Goal: Navigation & Orientation: Go to known website

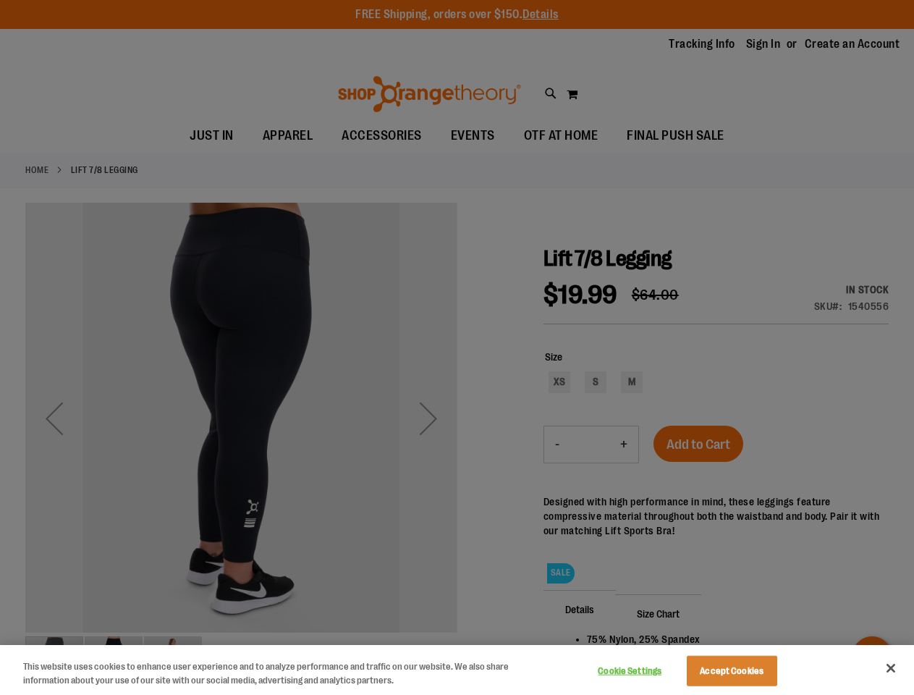
click at [457, 347] on div at bounding box center [457, 347] width 914 height 695
click at [648, 671] on button "Cookie Settings" at bounding box center [630, 671] width 90 height 29
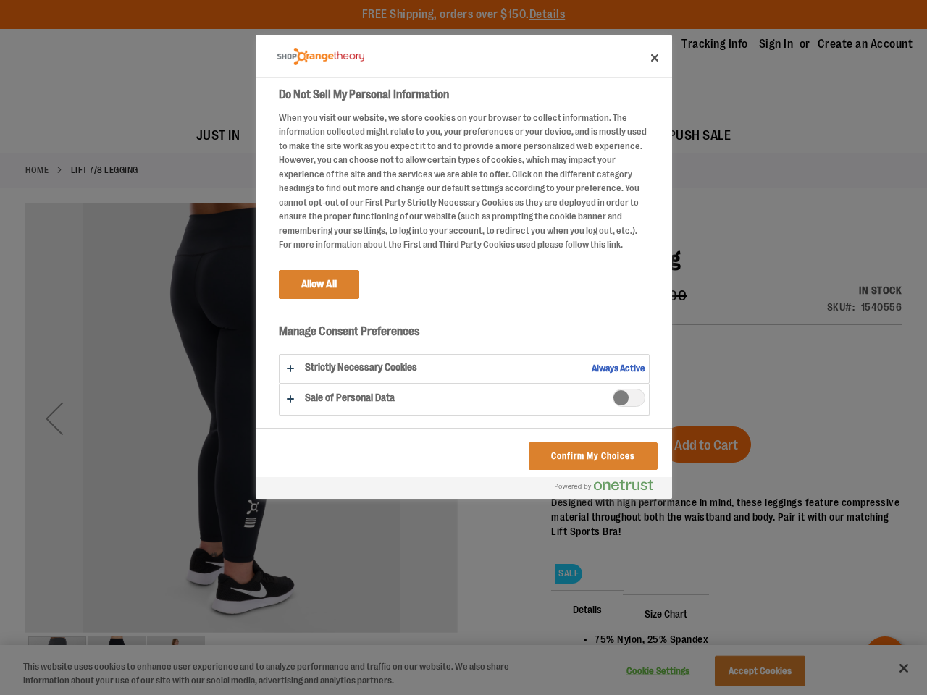
click at [750, 671] on div at bounding box center [463, 347] width 927 height 695
click at [891, 668] on div at bounding box center [463, 347] width 927 height 695
click at [757, 694] on html "Skip to Content The store will not work correctly when cookies are disabled. FR…" at bounding box center [463, 347] width 927 height 695
